Goal: Task Accomplishment & Management: Manage account settings

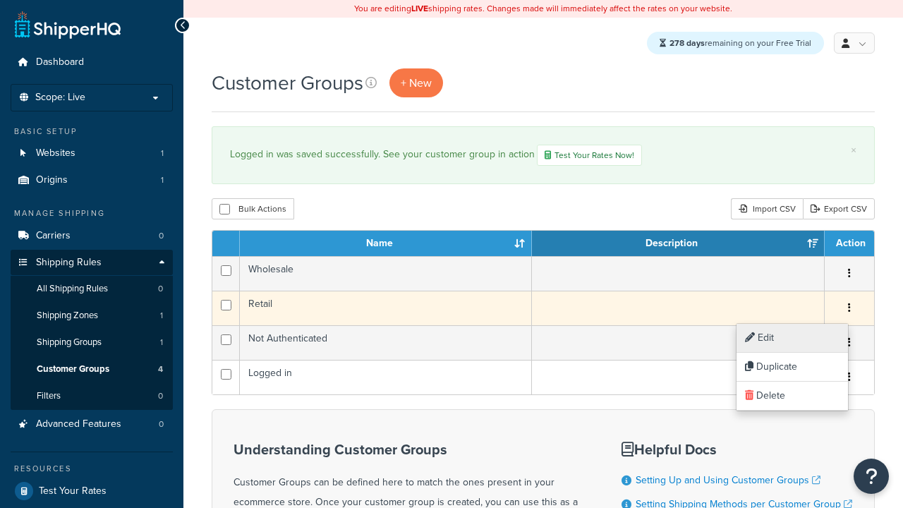
click at [791, 338] on link "Edit" at bounding box center [791, 338] width 111 height 29
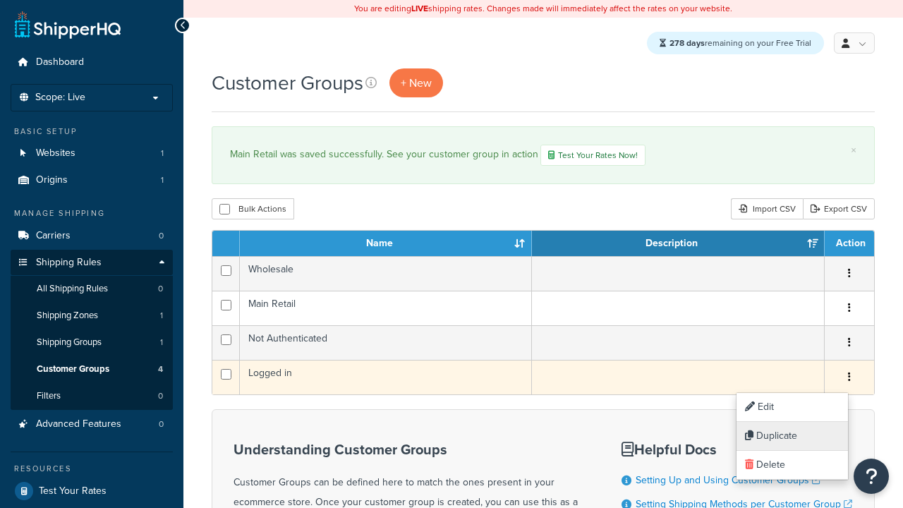
click at [791, 436] on link "Duplicate" at bounding box center [791, 436] width 111 height 29
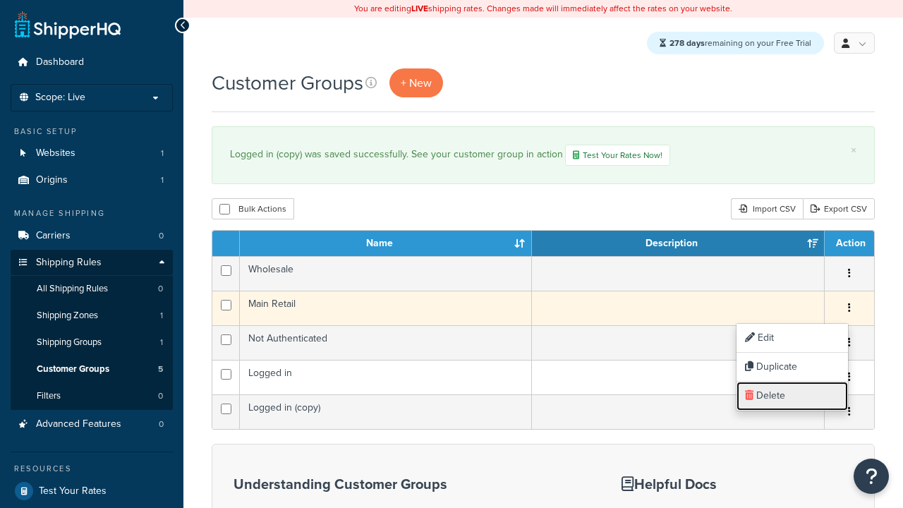
click at [791, 396] on link "Delete" at bounding box center [791, 395] width 111 height 29
